Goal: Information Seeking & Learning: Stay updated

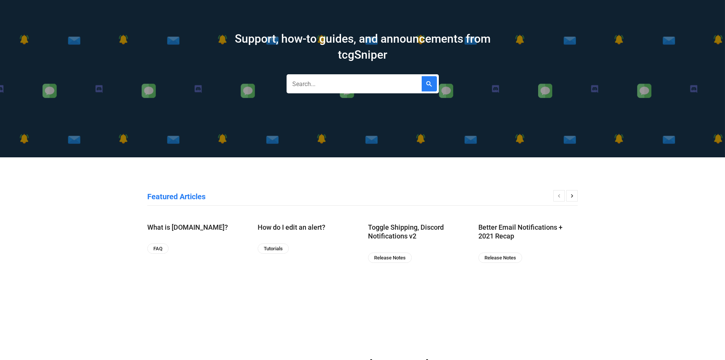
scroll to position [76, 0]
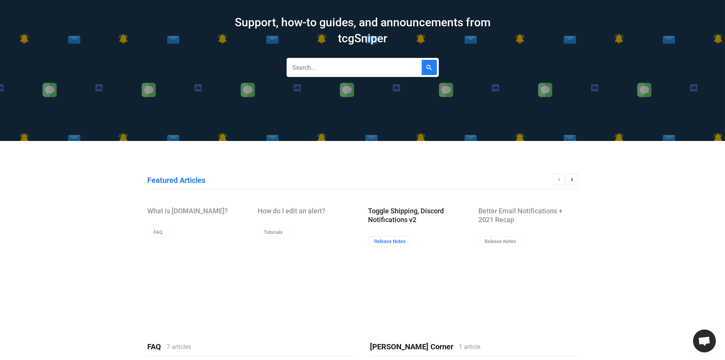
click at [391, 243] on link "Release Notes" at bounding box center [390, 241] width 44 height 10
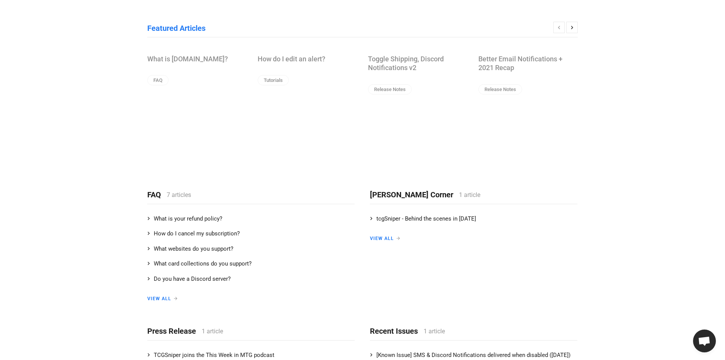
scroll to position [0, 0]
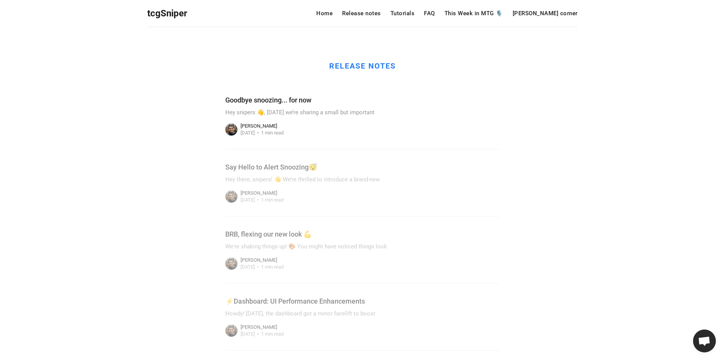
click at [330, 135] on link at bounding box center [362, 115] width 274 height 67
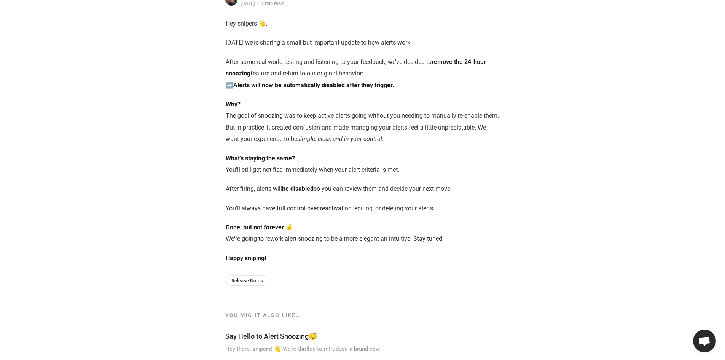
scroll to position [38, 0]
